Goal: Transaction & Acquisition: Purchase product/service

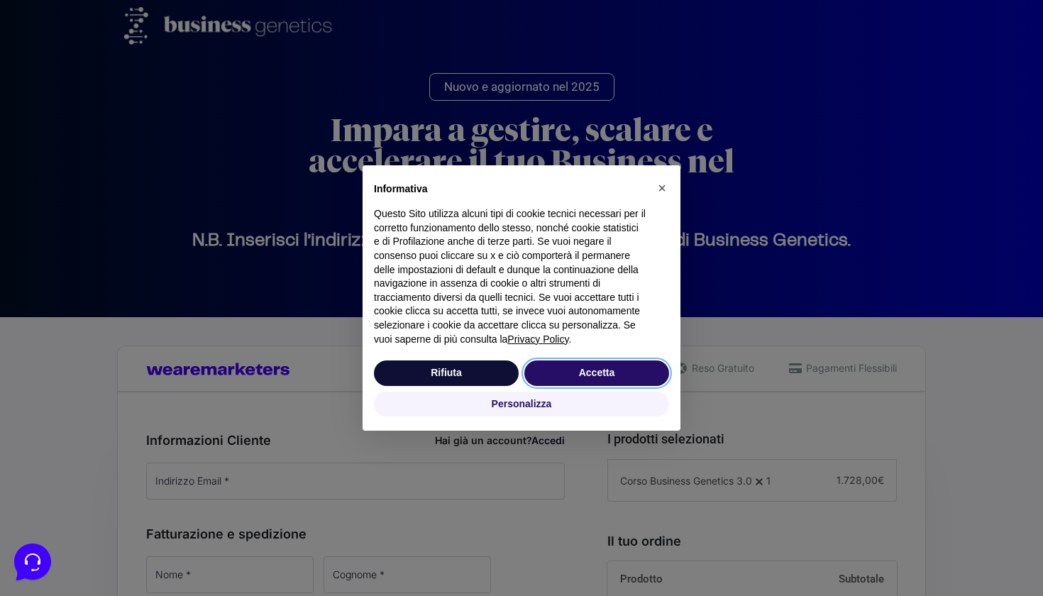
click at [591, 379] on button "Accetta" at bounding box center [597, 374] width 145 height 26
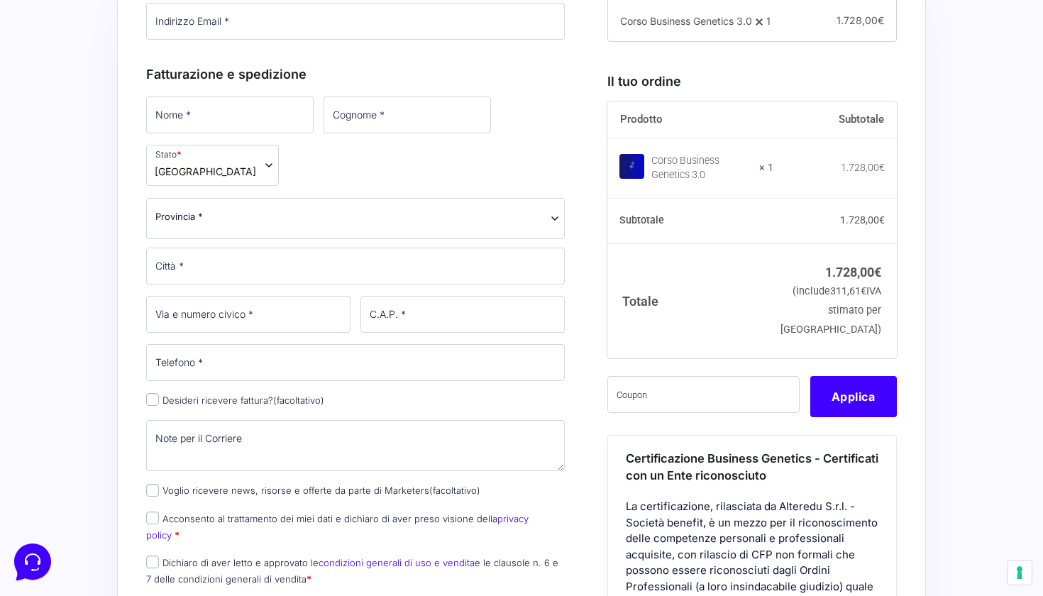
scroll to position [454, 0]
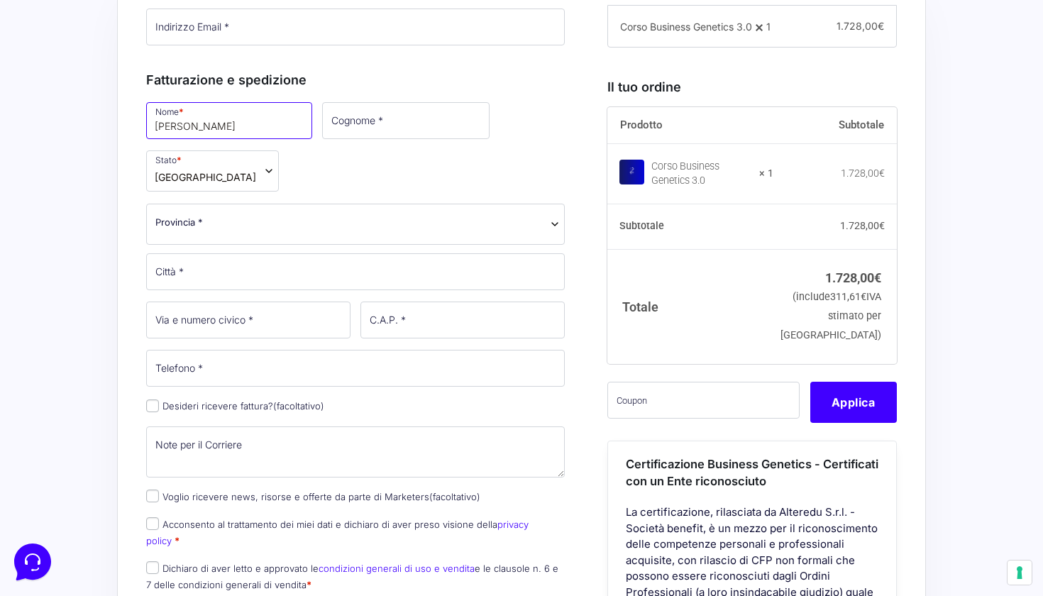
type input "[PERSON_NAME]"
type input "iozzelli"
click at [256, 219] on span "Provincia *" at bounding box center [355, 222] width 400 height 15
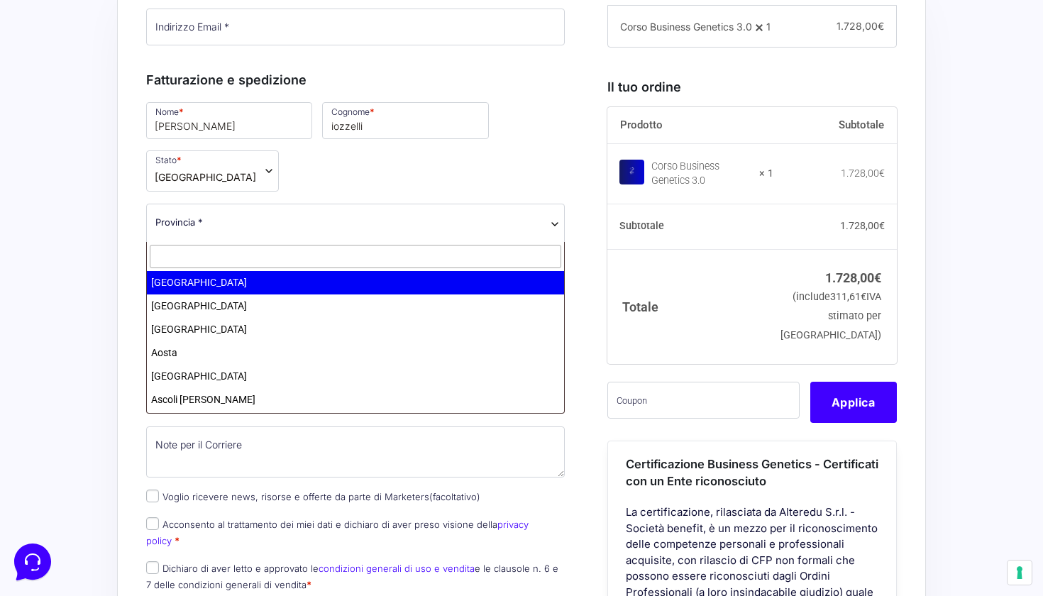
type input "o"
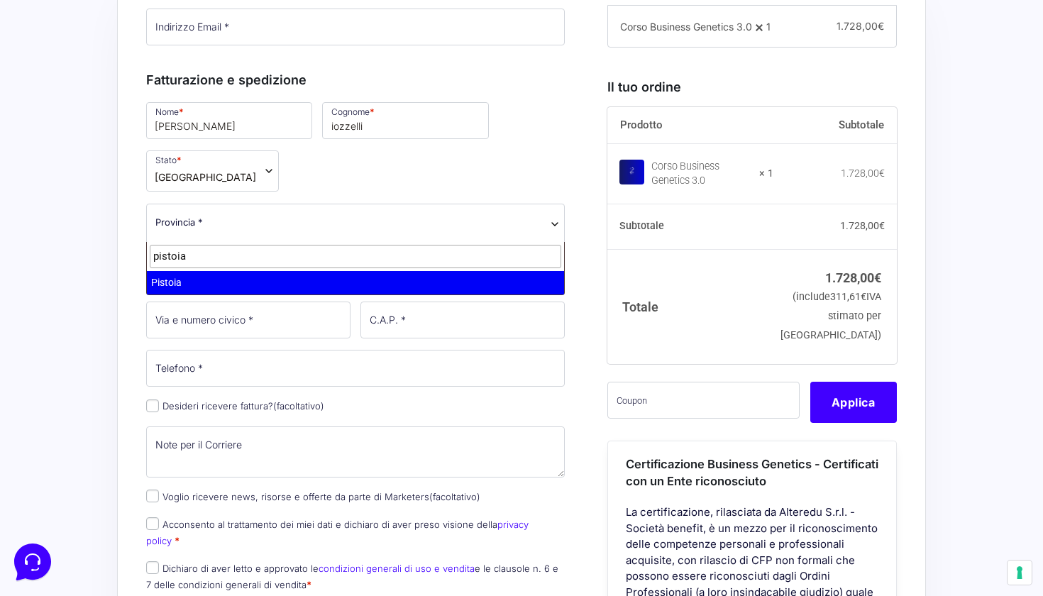
type input "pistoia"
select select "PT"
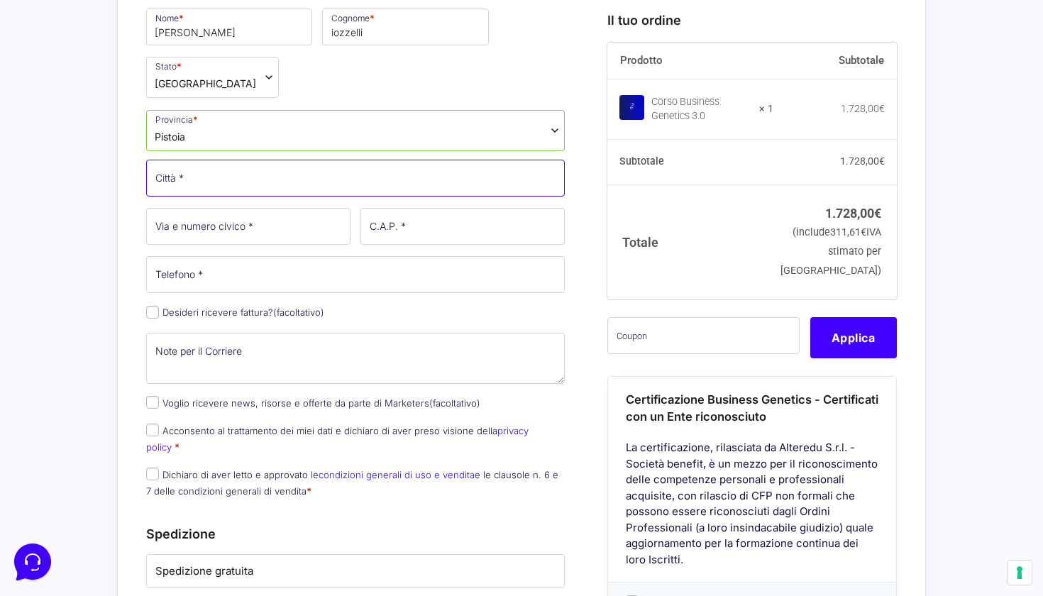
scroll to position [538, 0]
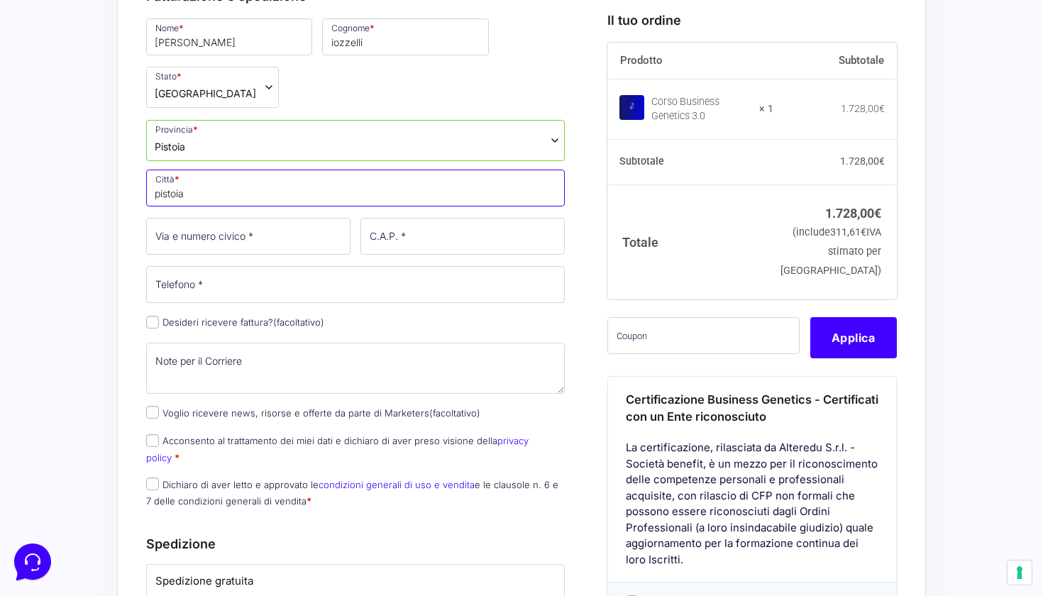
type input "pistoia"
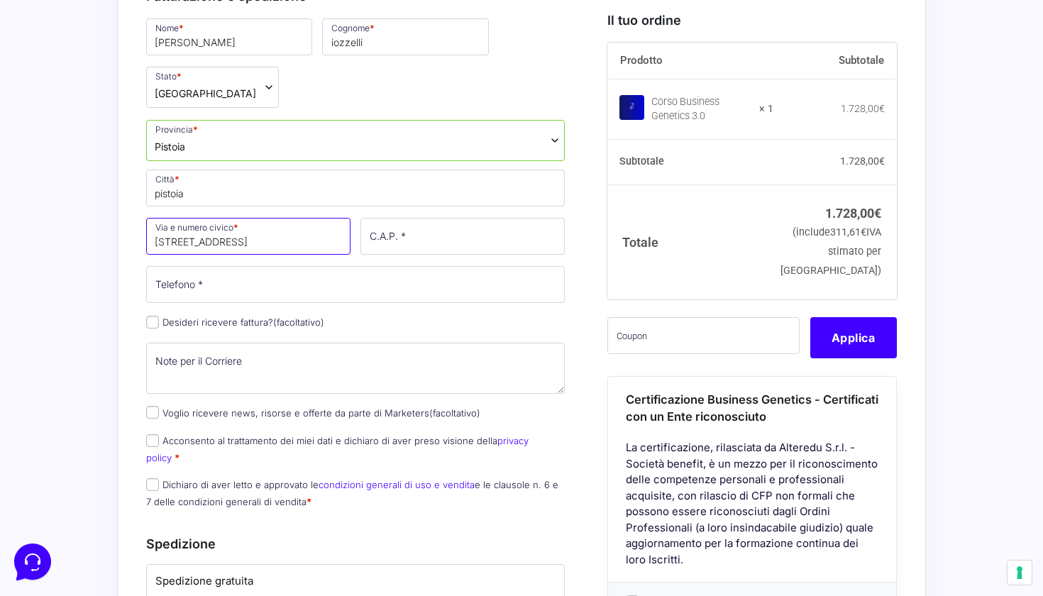
type input "[STREET_ADDRESS]"
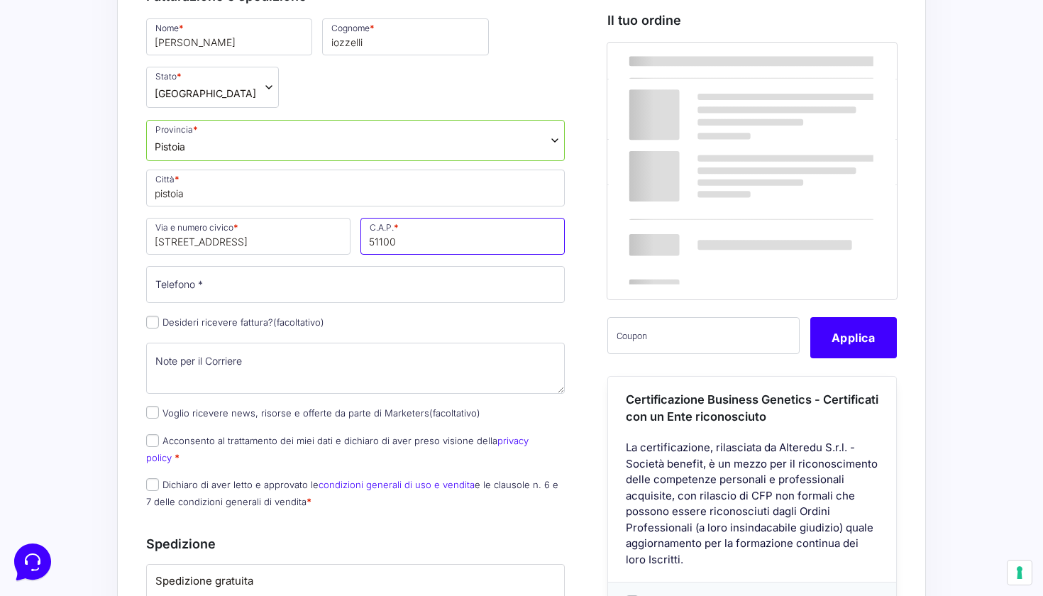
type input "51100"
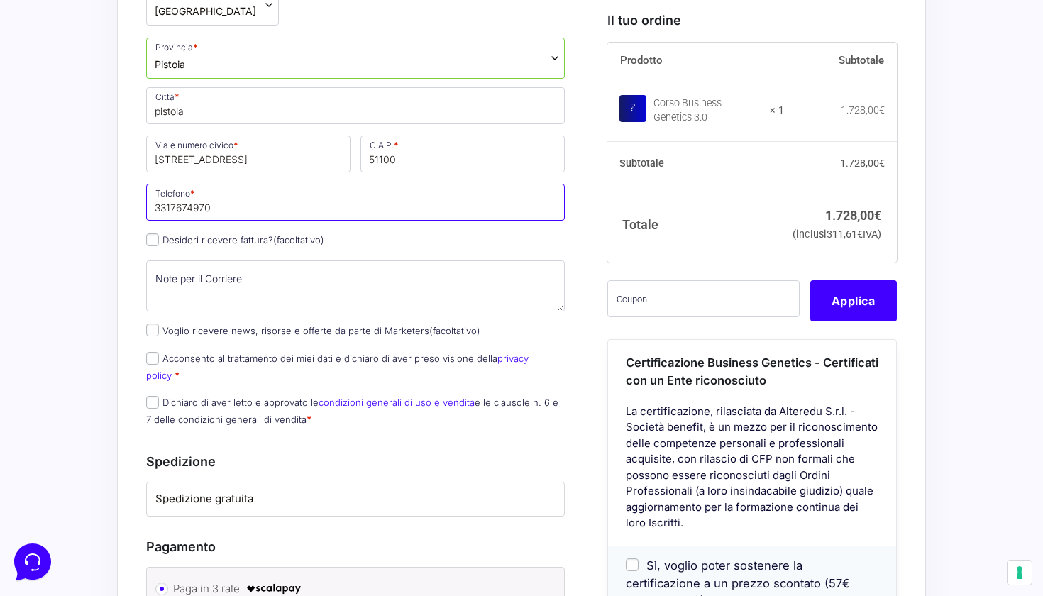
scroll to position [622, 0]
type input "3317674970"
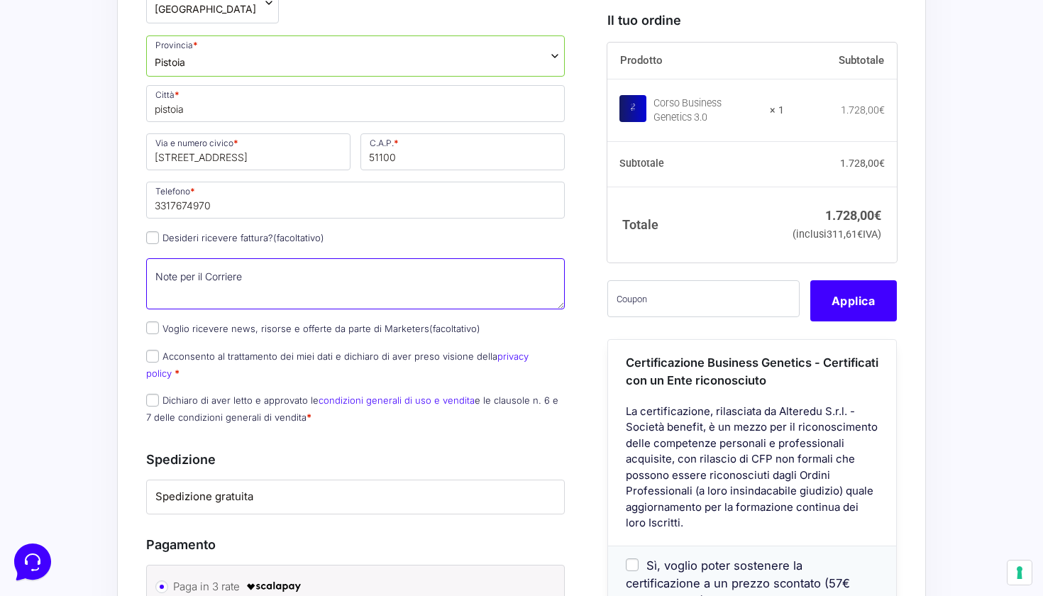
click at [177, 281] on textarea "Note per il Corriere (facoltativo)" at bounding box center [355, 283] width 419 height 51
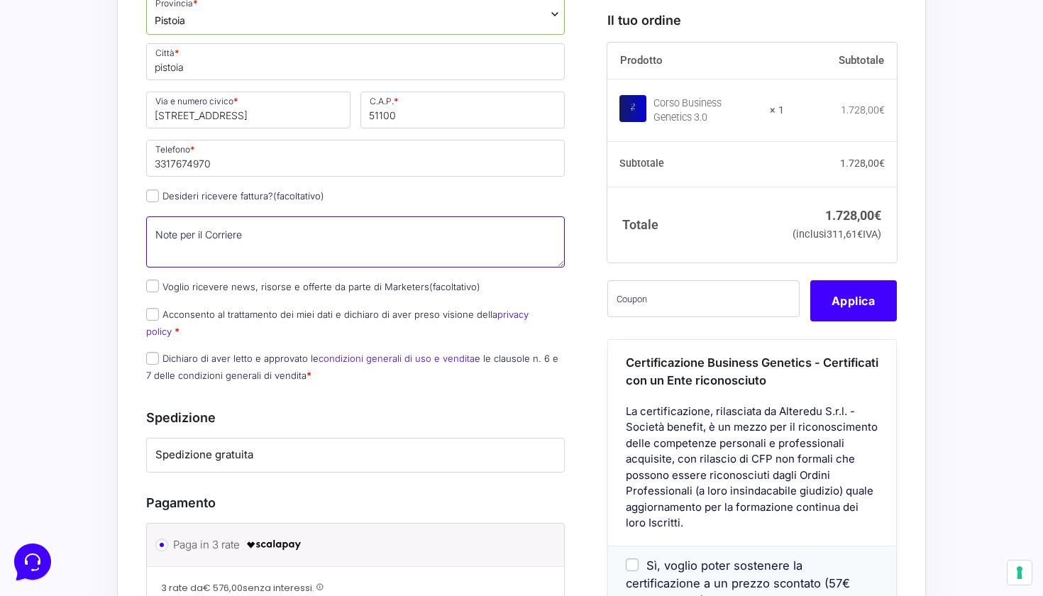
scroll to position [678, 0]
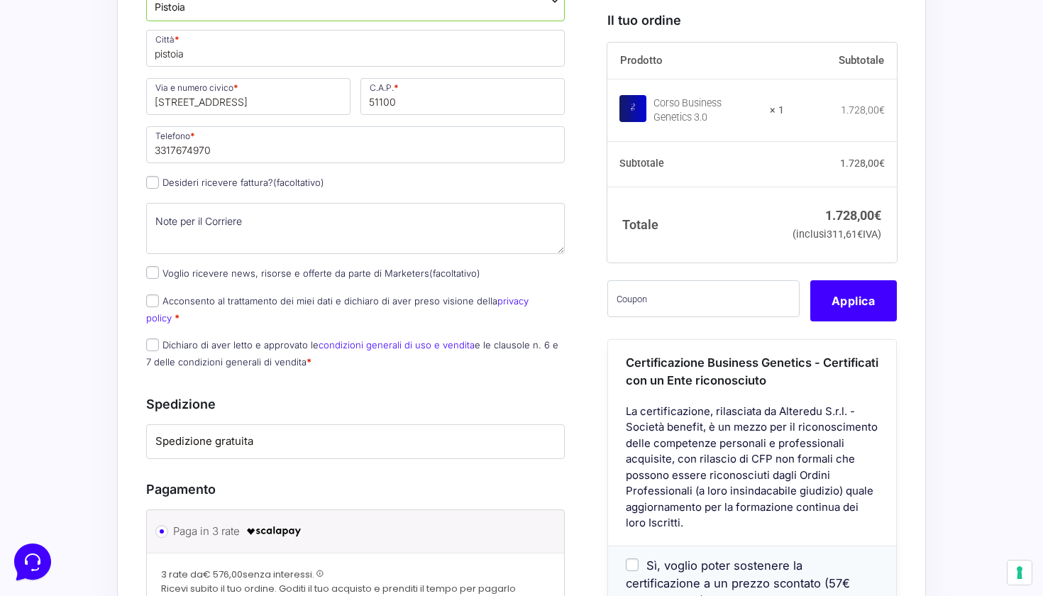
click at [150, 275] on input "Voglio ricevere news, risorse e offerte da parte di Marketers (facoltativo)" at bounding box center [152, 272] width 13 height 13
checkbox input "true"
click at [154, 305] on input "Acconsento al trattamento dei miei dati e dichiaro di aver preso visione della …" at bounding box center [152, 301] width 13 height 13
checkbox input "true"
click at [153, 339] on input "Dichiaro di aver letto e approvato le condizioni generali di uso e vendita e le…" at bounding box center [152, 345] width 13 height 13
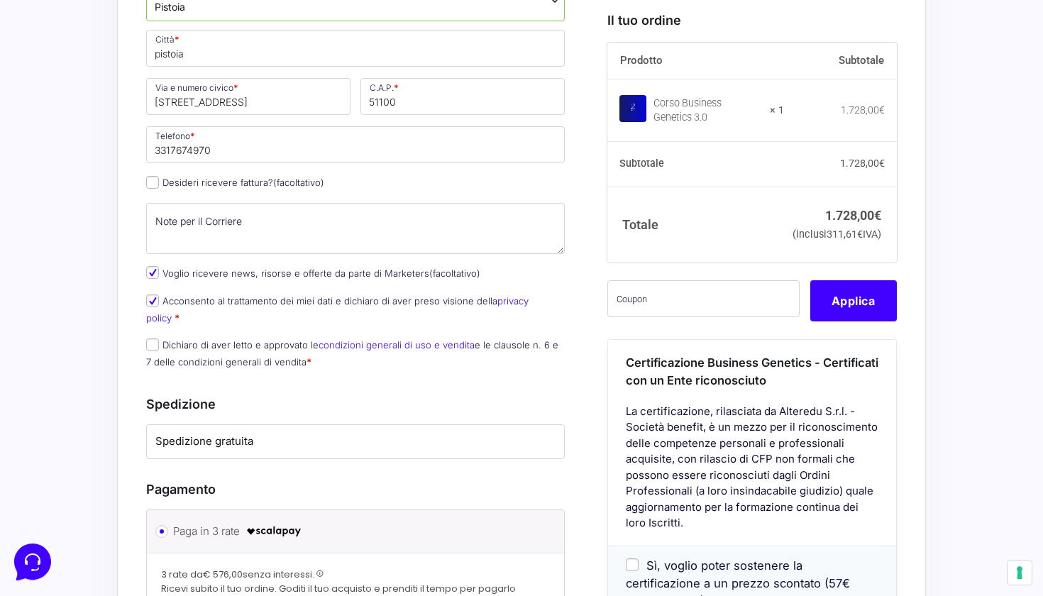
checkbox input "true"
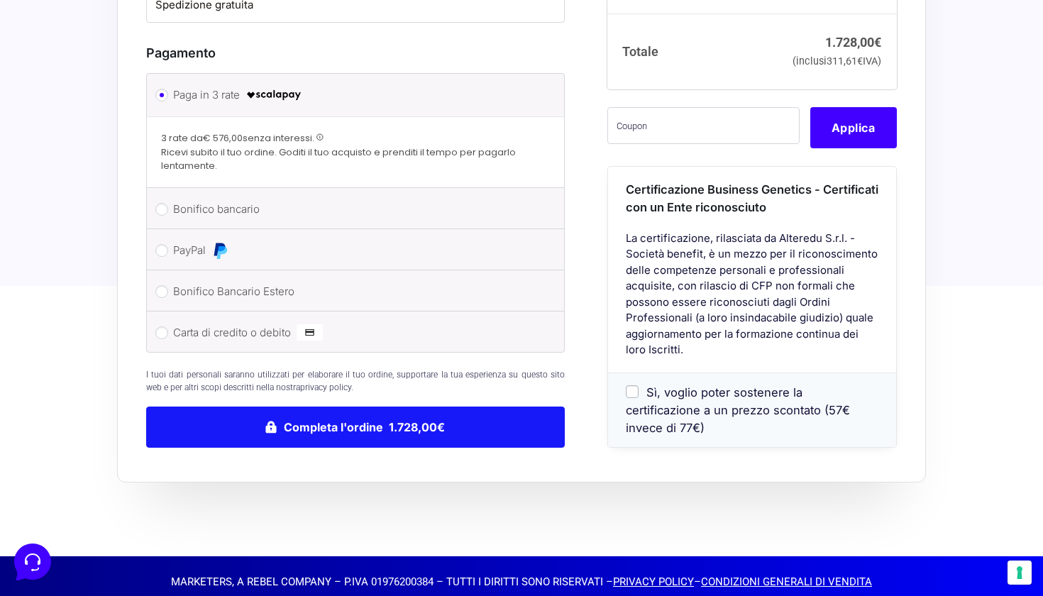
scroll to position [1114, 0]
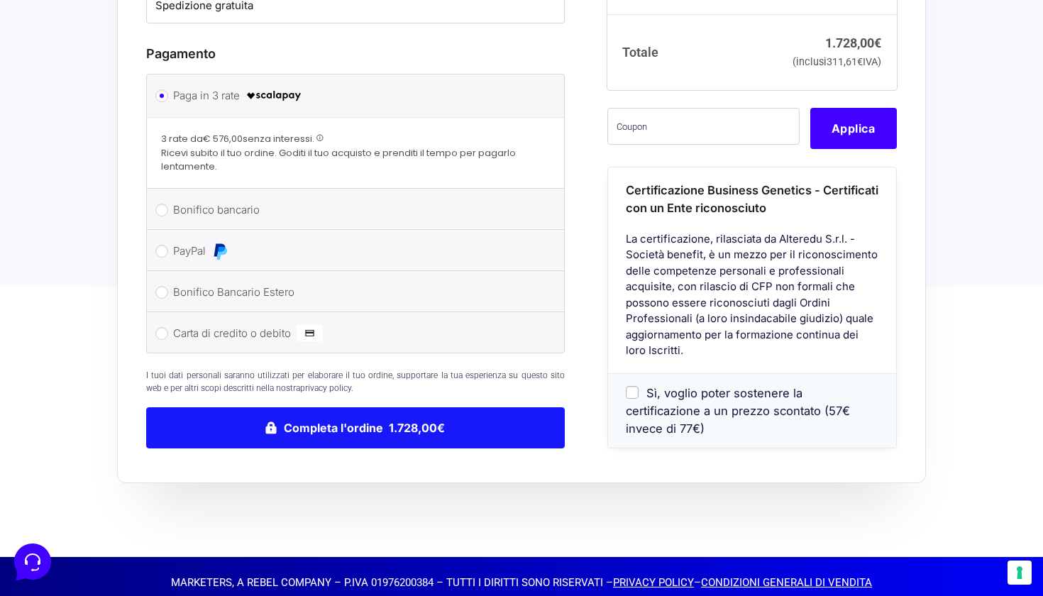
click at [315, 417] on button "Completa l'ordine 1.728,00€" at bounding box center [355, 427] width 419 height 41
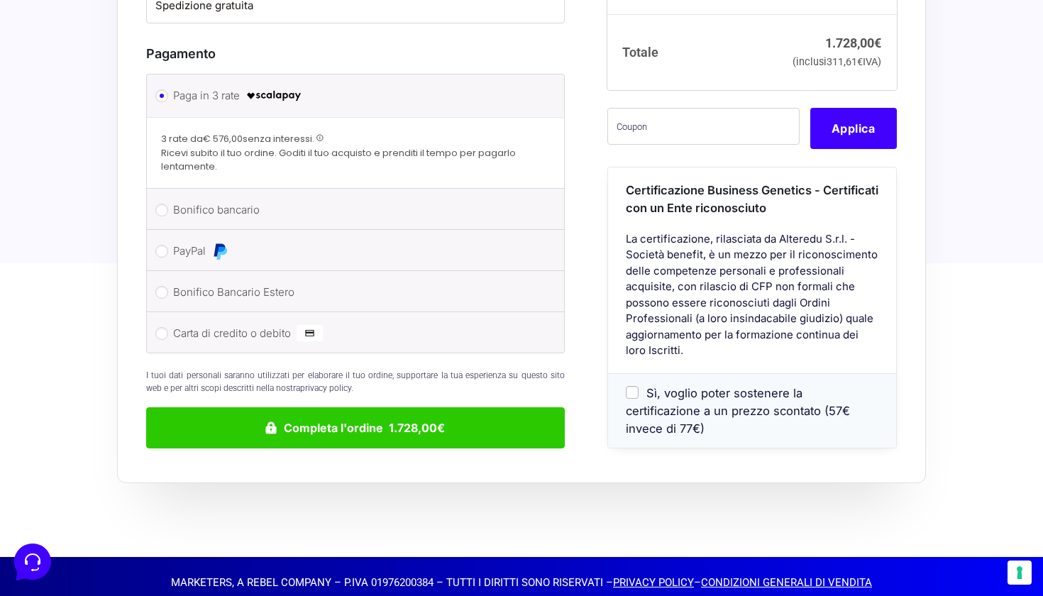
scroll to position [1229, 0]
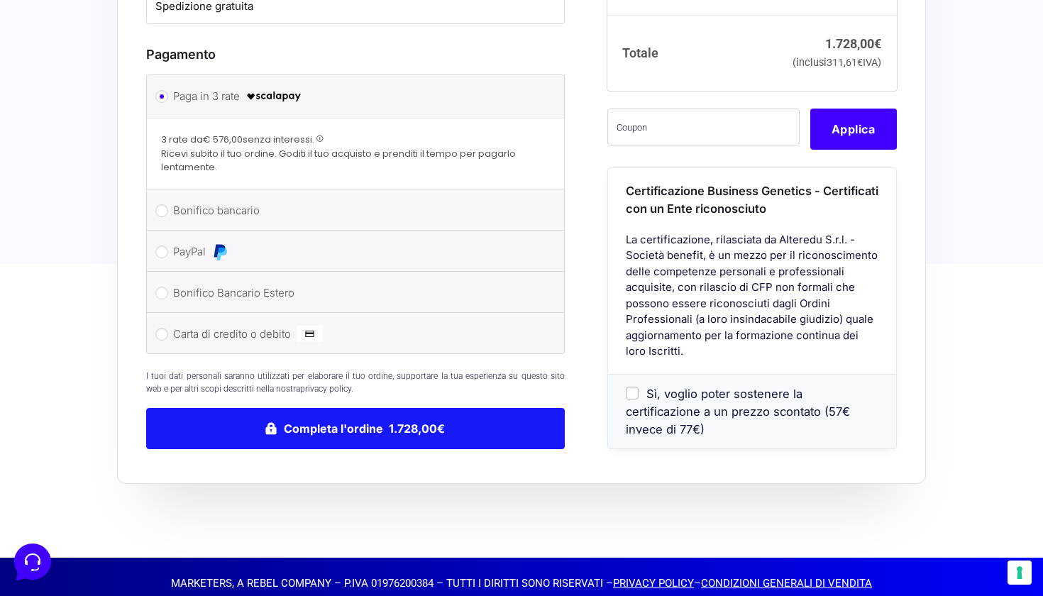
type input "[EMAIL_ADDRESS][DOMAIN_NAME]"
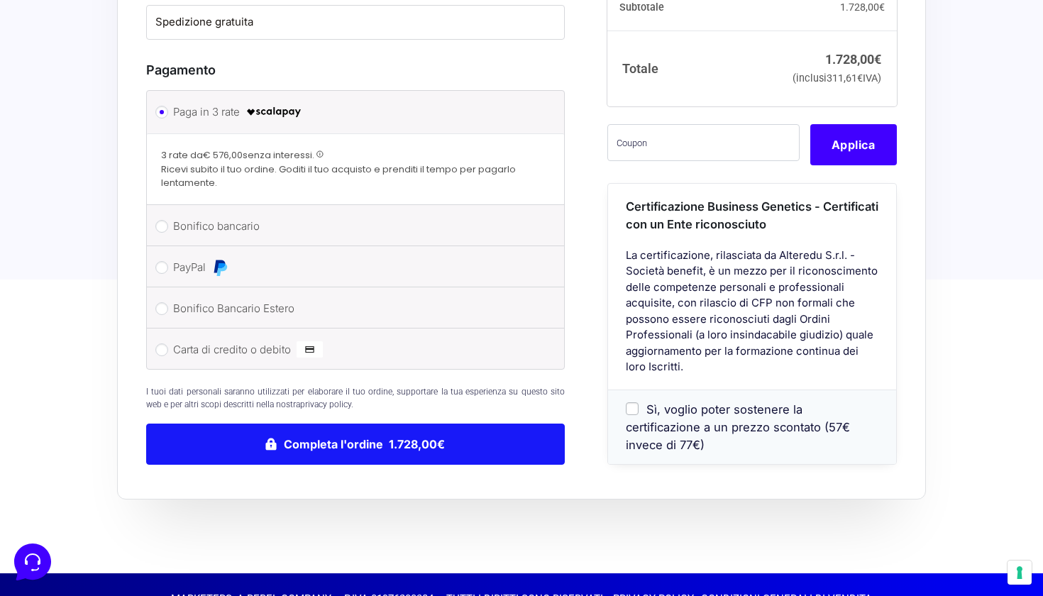
click at [394, 424] on button "Completa l'ordine 1.728,00€" at bounding box center [355, 444] width 419 height 41
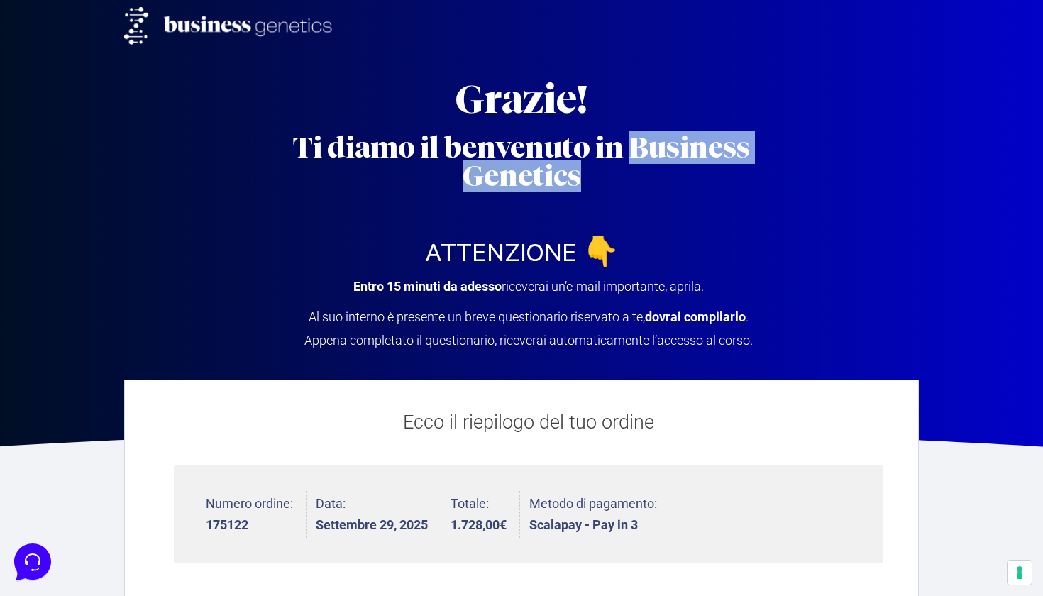
drag, startPoint x: 622, startPoint y: 148, endPoint x: 750, endPoint y: 197, distance: 135.9
click at [750, 197] on div "Grazie! Ti diamo il benvenuto in Business Genetics ATTENZIONE 👇 Entro 15 minuti…" at bounding box center [521, 158] width 809 height 427
copy h2 "Business Genetics"
